Goal: Transaction & Acquisition: Purchase product/service

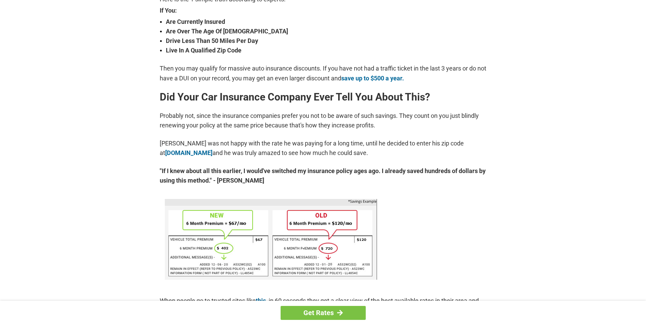
scroll to position [273, 0]
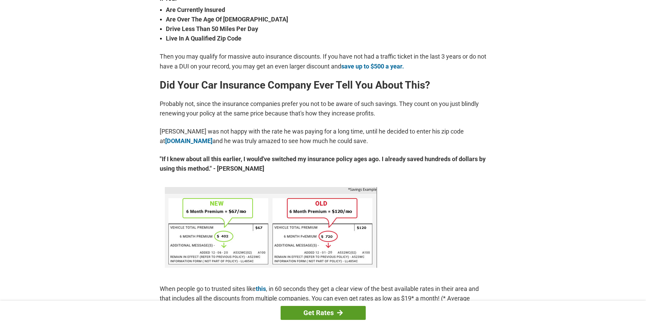
click at [321, 310] on link "Get Rates" at bounding box center [323, 313] width 85 height 14
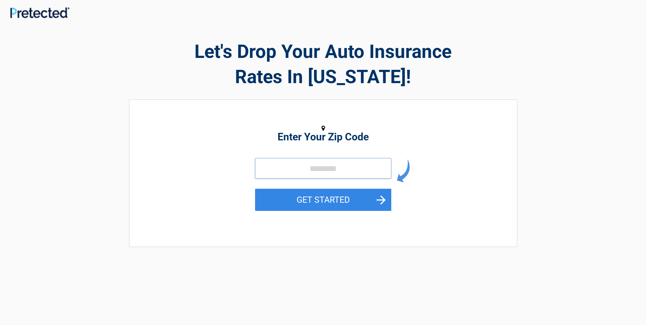
click at [291, 166] on input "tel" at bounding box center [323, 168] width 136 height 20
type input "*****"
click at [328, 198] on button "GET STARTED" at bounding box center [323, 200] width 136 height 22
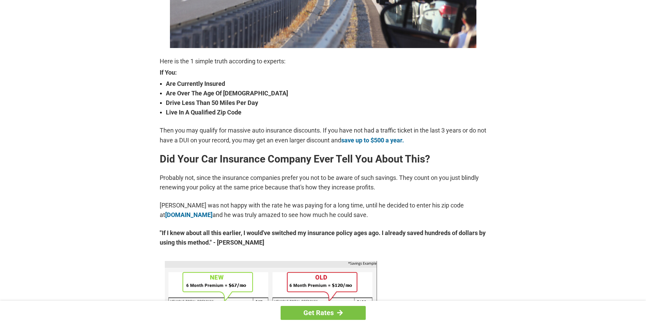
scroll to position [204, 0]
